Goal: Book appointment/travel/reservation

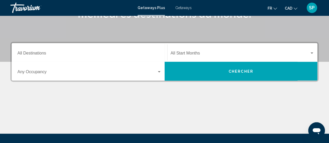
scroll to position [100, 0]
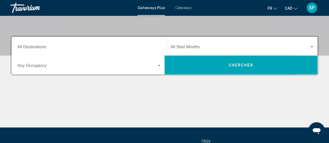
click at [101, 44] on div "Destination All Destinations" at bounding box center [89, 46] width 144 height 16
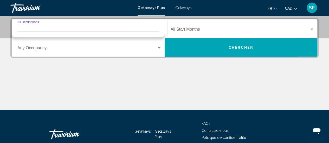
scroll to position [119, 0]
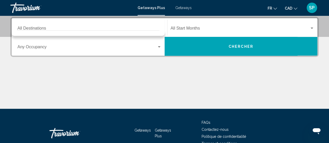
click at [29, 23] on div "Destination All Destinations" at bounding box center [89, 27] width 144 height 16
click at [34, 51] on div "Occupancy Any Occupancy" at bounding box center [89, 46] width 144 height 16
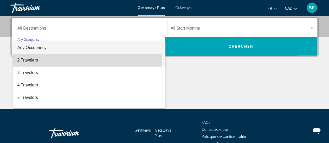
click at [34, 62] on span "2 Travelers" at bounding box center [89, 60] width 144 height 12
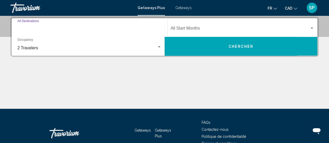
click at [34, 29] on input "Destination All Destinations" at bounding box center [89, 29] width 144 height 5
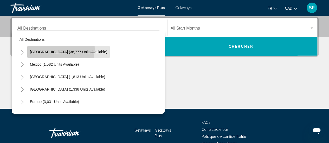
click at [48, 49] on button "[GEOGRAPHIC_DATA] (36,777 units available)" at bounding box center [68, 52] width 82 height 12
type input "**********"
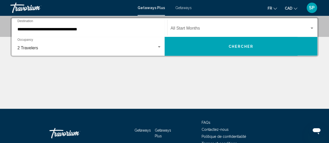
click at [188, 26] on div "Start Month All Start Months" at bounding box center [242, 27] width 144 height 16
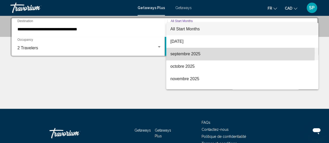
click at [184, 52] on span "septembre 2025" at bounding box center [242, 54] width 144 height 12
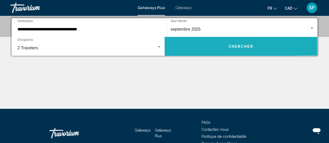
click at [184, 52] on button "Chercher" at bounding box center [240, 46] width 153 height 19
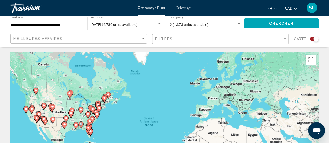
click at [45, 106] on icon "Main content" at bounding box center [43, 106] width 5 height 7
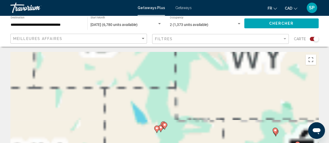
type input "**********"
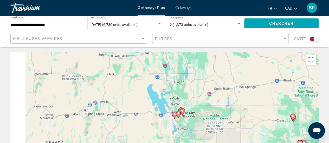
drag, startPoint x: 134, startPoint y: 118, endPoint x: 227, endPoint y: 58, distance: 110.1
click at [227, 58] on div "Pour activer le glissement avec le clavier, appuyez sur Alt+Entrée. Une fois ce…" at bounding box center [164, 130] width 308 height 156
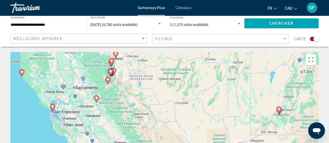
drag, startPoint x: 160, startPoint y: 91, endPoint x: 131, endPoint y: 72, distance: 34.4
click at [131, 72] on div "Pour activer le glissement avec le clavier, appuyez sur Alt+Entrée. Une fois ce…" at bounding box center [164, 130] width 308 height 156
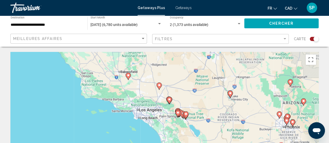
drag, startPoint x: 139, startPoint y: 110, endPoint x: 126, endPoint y: -1, distance: 111.2
click at [126, 0] on html "**********" at bounding box center [164, 71] width 329 height 143
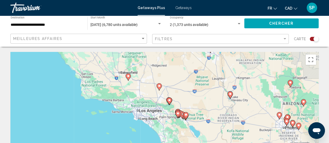
click at [153, 117] on div "Pour activer le glissement avec le clavier, appuyez sur Alt+Entrée. Une fois ce…" at bounding box center [164, 130] width 308 height 156
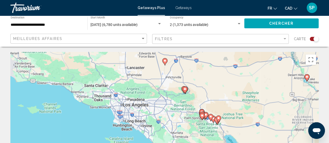
click at [153, 117] on div "Pour activer le glissement avec le clavier, appuyez sur Alt+Entrée. Une fois ce…" at bounding box center [164, 130] width 308 height 156
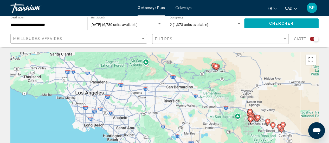
click at [135, 124] on div "Pour activer le glissement avec le clavier, appuyez sur Alt+Entrée. Une fois ce…" at bounding box center [164, 130] width 308 height 156
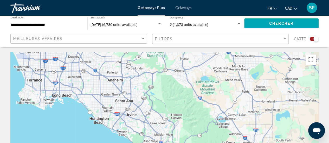
drag, startPoint x: 120, startPoint y: 109, endPoint x: 130, endPoint y: 78, distance: 32.1
click at [130, 78] on div "Pour activer le glissement avec le clavier, appuyez sur Alt+Entrée. Une fois ce…" at bounding box center [164, 130] width 308 height 156
